Goal: Task Accomplishment & Management: Use online tool/utility

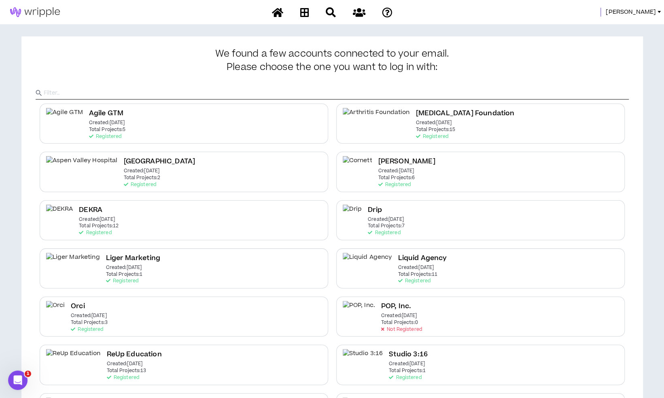
click at [655, 13] on span "[PERSON_NAME]" at bounding box center [631, 12] width 50 height 9
click at [627, 24] on link "System Admin Portal" at bounding box center [622, 27] width 73 height 12
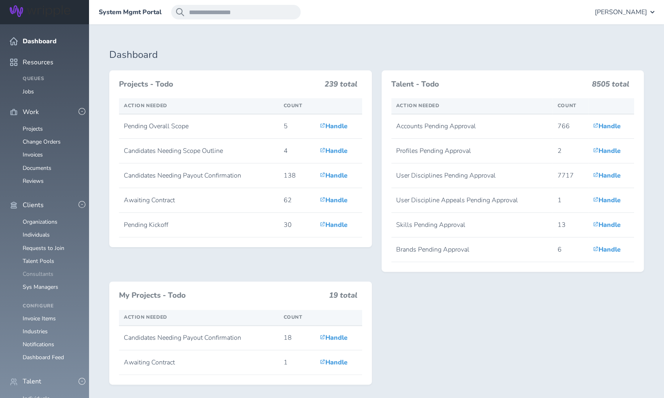
click at [47, 270] on link "Consultants" at bounding box center [38, 274] width 31 height 8
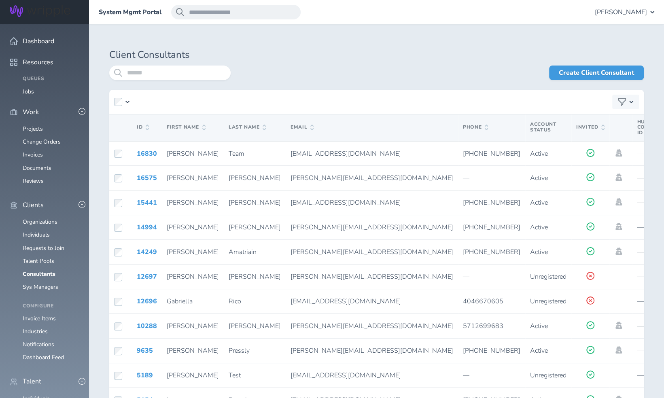
scroll to position [2, 0]
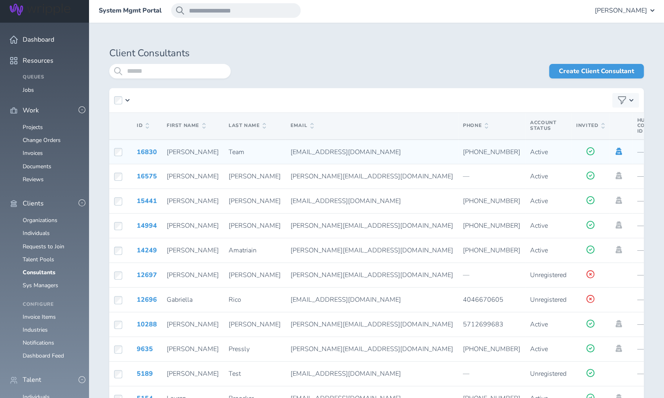
click at [616, 154] on icon at bounding box center [619, 151] width 6 height 7
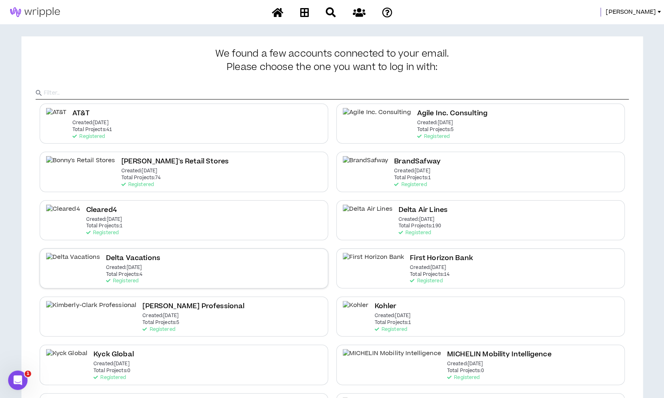
click at [262, 263] on div "Delta Vacations Created: [DATE] Total Projects: 4 Registered" at bounding box center [184, 269] width 289 height 40
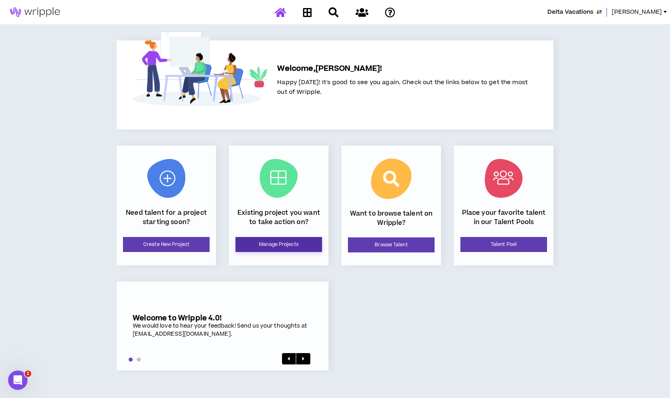
click at [269, 246] on link "Manage Projects" at bounding box center [279, 244] width 87 height 15
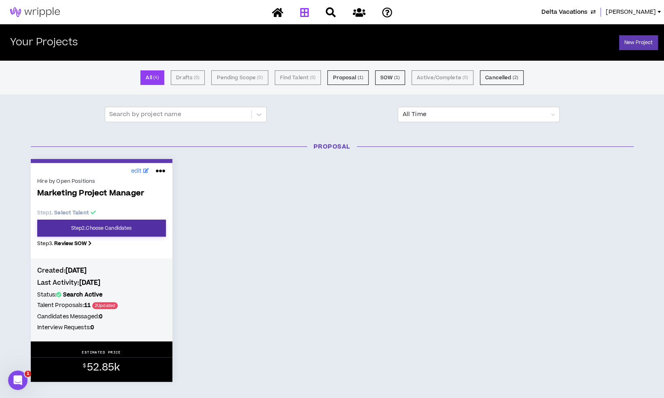
click at [160, 228] on link "Step 2 . Choose Candidates" at bounding box center [101, 228] width 129 height 17
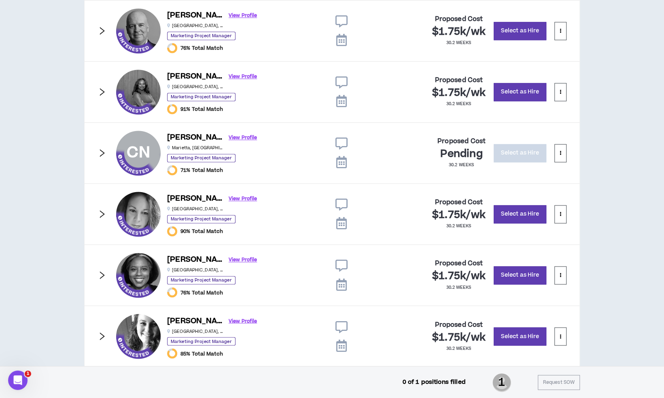
scroll to position [711, 0]
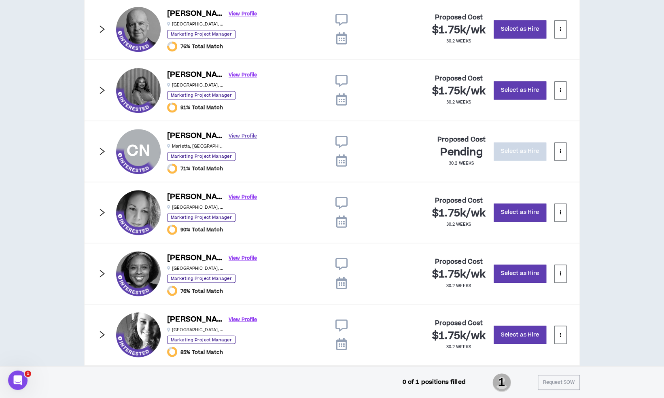
click at [229, 135] on link "View Profile" at bounding box center [243, 136] width 28 height 14
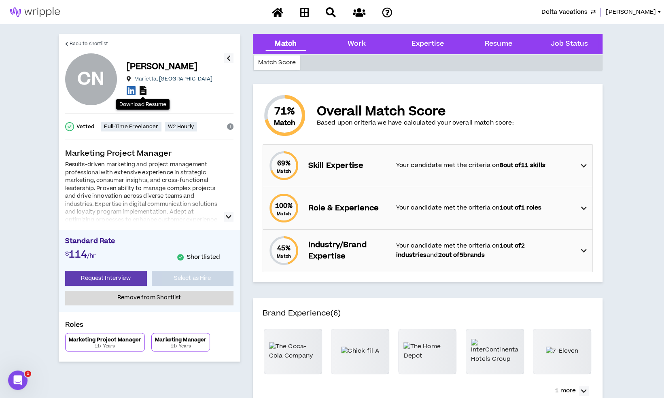
click at [143, 91] on icon at bounding box center [143, 90] width 7 height 9
click at [83, 41] on span "Back to shortlist" at bounding box center [89, 44] width 39 height 8
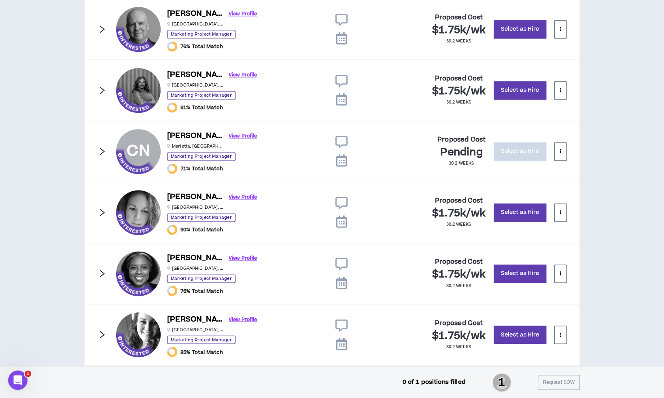
scroll to position [698, 0]
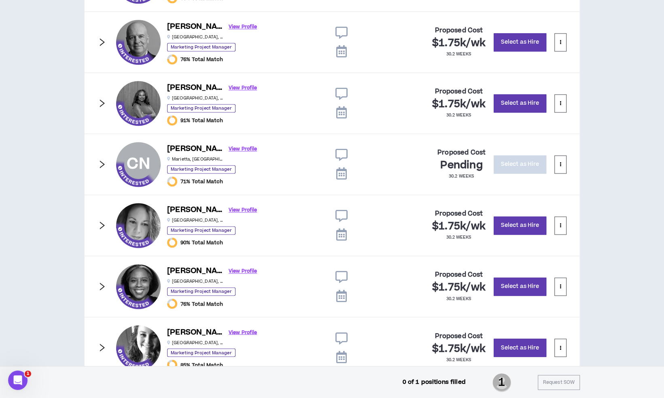
click at [107, 157] on div "CN CN Cheryl N. View Profile Marietta , GA Marketing Project Manager 71% Total …" at bounding box center [332, 165] width 496 height 62
click at [104, 160] on icon "right" at bounding box center [102, 164] width 9 height 9
